Goal: Obtain resource: Obtain resource

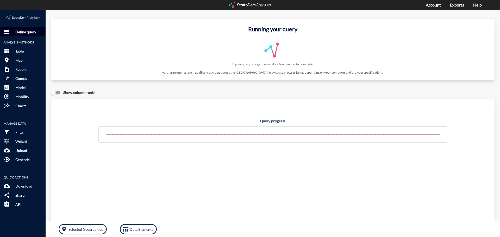
click p "Define query"
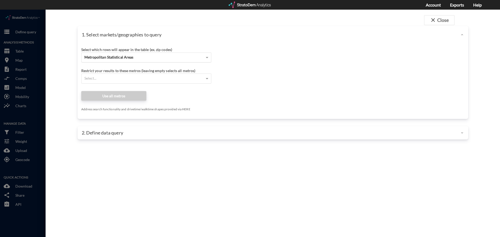
click div "Metropolitan Statistical Areas"
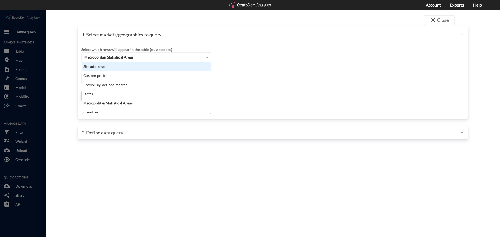
click div "Site addresses"
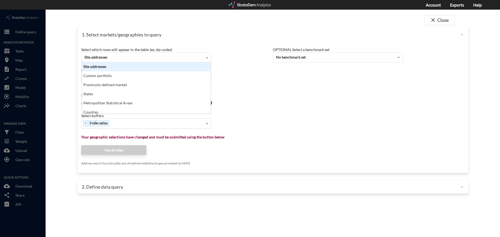
scroll to position [3, 0]
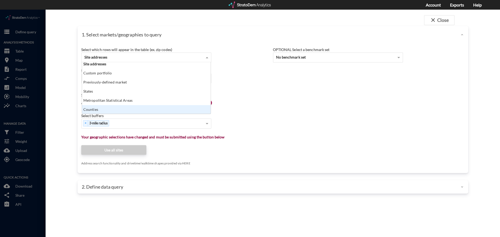
click div "Select which rows will appear in the table (ex. zip codes) Site addresses Site …"
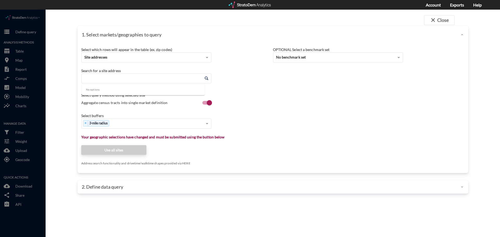
click input "Enter an address"
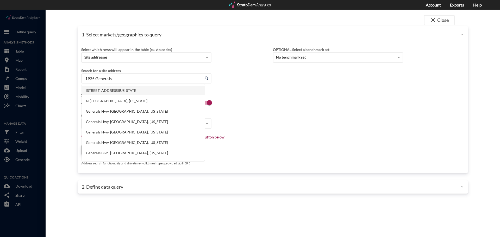
click li "[STREET_ADDRESS][US_STATE]"
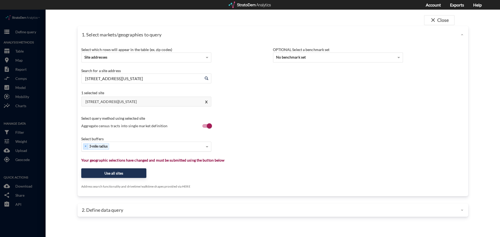
type input "[STREET_ADDRESS][US_STATE]"
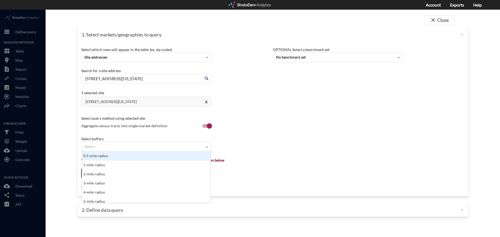
click span
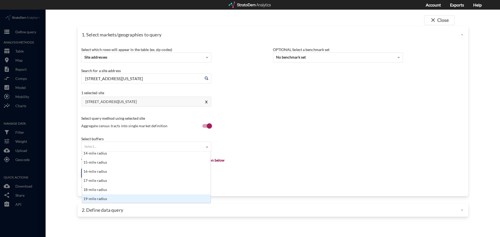
scroll to position [156, 0]
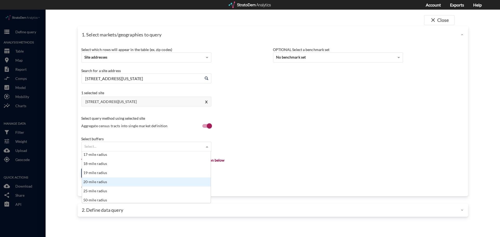
click div "20-mile radius"
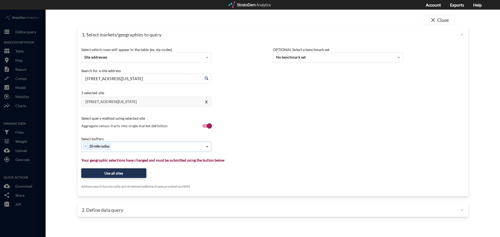
click span
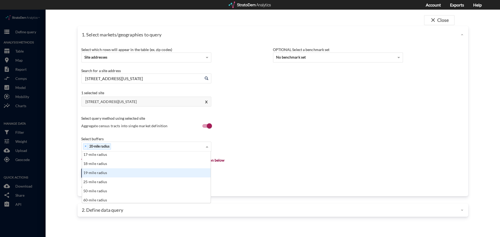
scroll to position [130, 0]
click div "16-mile radius"
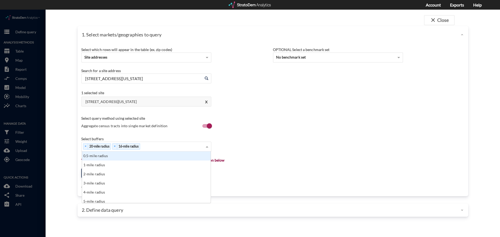
click span
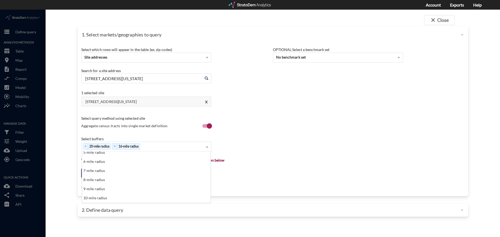
scroll to position [52, 0]
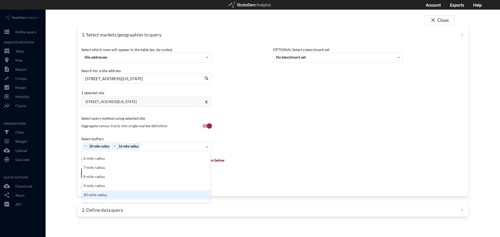
click div "10-mile radius"
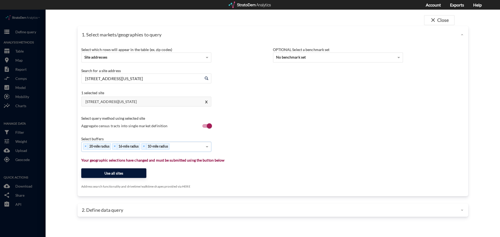
click button "Use all sites"
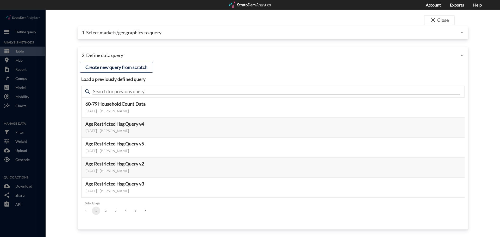
click button "3"
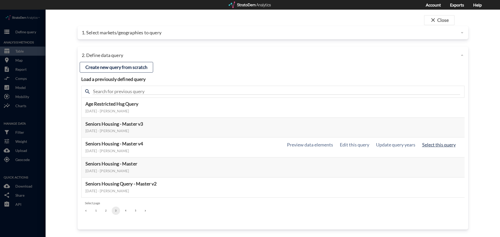
click button "Select this query"
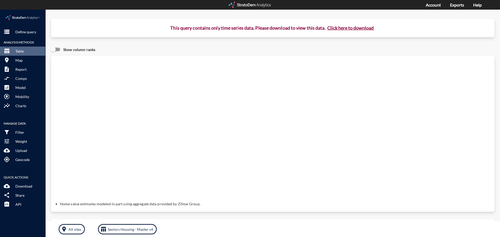
click button "Click here to download"
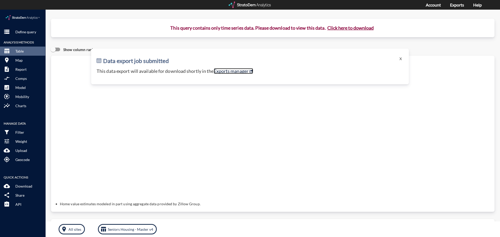
click link "Exports manager"
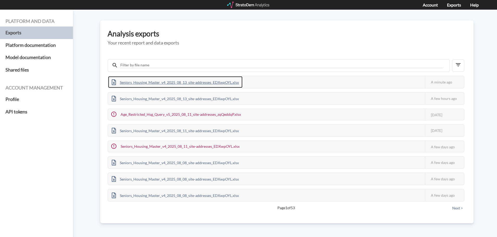
click at [157, 82] on div "Seniors_Housing_Master_v4_2025_08_13_site-addresses_EDXwpOYL.xlsx" at bounding box center [175, 82] width 134 height 12
